Goal: Information Seeking & Learning: Learn about a topic

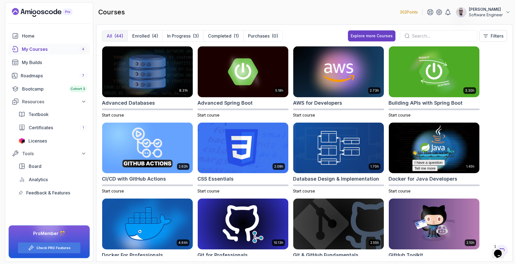
click at [501, 250] on icon "Chat widget" at bounding box center [498, 254] width 8 height 8
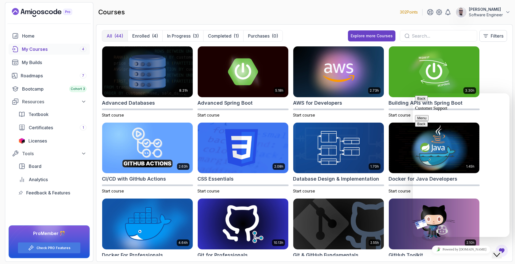
click at [499, 71] on div "8.31h Advanced Databases Start course 5.18h Advanced Spring Boot Start course 2…" at bounding box center [304, 151] width 405 height 210
click at [422, 100] on button "Back" at bounding box center [421, 98] width 13 height 6
click at [494, 91] on div "8.31h Advanced Databases Start course 5.18h Advanced Spring Boot Start course 2…" at bounding box center [304, 151] width 405 height 210
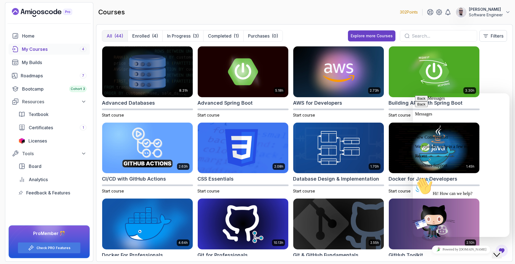
click at [500, 253] on icon "Close Chat This icon closes the chat window." at bounding box center [496, 254] width 7 height 7
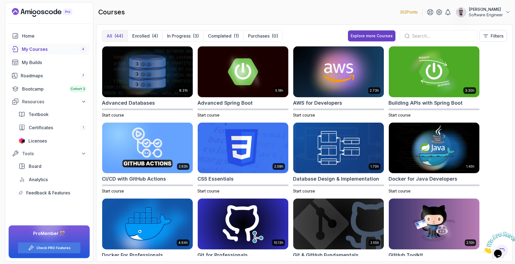
click at [52, 46] on div "My Courses 4" at bounding box center [54, 49] width 65 height 7
click at [133, 32] on button "Enrolled (4)" at bounding box center [145, 35] width 35 height 11
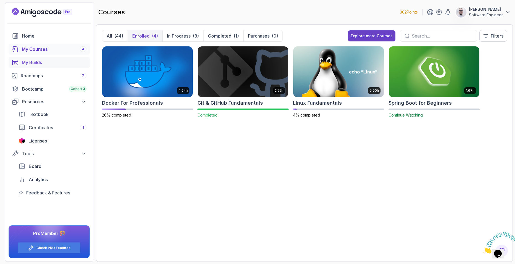
click at [54, 59] on div "My Builds" at bounding box center [54, 62] width 65 height 7
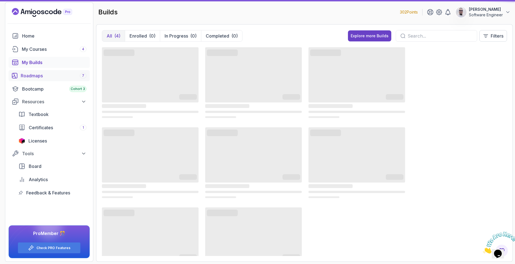
click at [46, 77] on div "Roadmaps 7" at bounding box center [54, 75] width 66 height 7
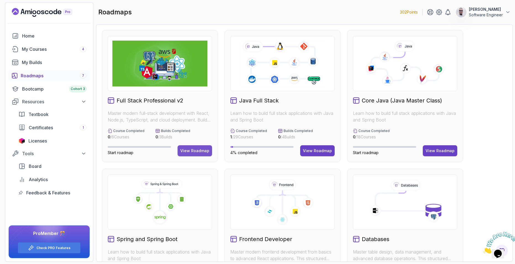
click at [197, 150] on div "View Roadmap" at bounding box center [194, 151] width 29 height 6
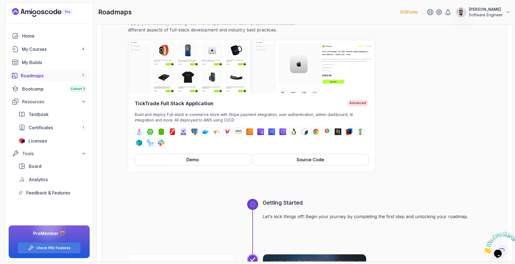
scroll to position [54, 0]
drag, startPoint x: 351, startPoint y: 134, endPoint x: 383, endPoint y: 120, distance: 35.6
click at [383, 120] on div "TickTrade Full Stack Application Advanced Build and deploy Full-stack e-commerc…" at bounding box center [304, 105] width 353 height 132
